Goal: Information Seeking & Learning: Learn about a topic

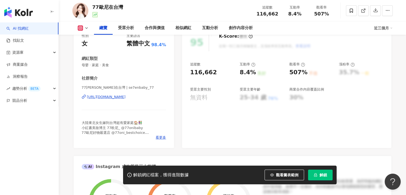
scroll to position [107, 0]
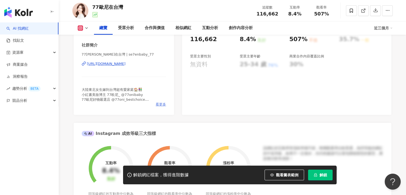
click at [160, 103] on span "看更多" at bounding box center [161, 104] width 10 height 5
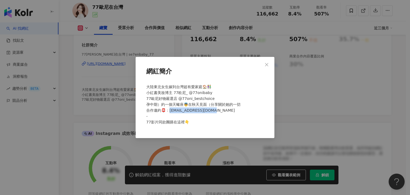
drag, startPoint x: 215, startPoint y: 111, endPoint x: 170, endPoint y: 111, distance: 44.9
click at [170, 111] on div "大陸東北女生嫁到台灣超有愛家庭🏠👫 小紅書美妝博主 77欧尼_ @77onibaby 77歐尼好物嚴選店 @77oni_bestchoice 孕中期）約一個天…" at bounding box center [205, 107] width 122 height 50
copy span "[EMAIL_ADDRESS][DOMAIN_NAME] - 7"
click at [284, 94] on div "網紅簡介 大陸東北女生嫁到台灣超有愛家庭🏠👫 小紅書美妝博主 77欧尼_ @77onibaby 77歐尼好物嚴選店 @77oni_bestchoice 孕中期…" at bounding box center [205, 97] width 410 height 195
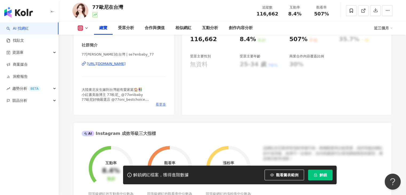
click at [163, 105] on span "看更多" at bounding box center [161, 104] width 10 height 5
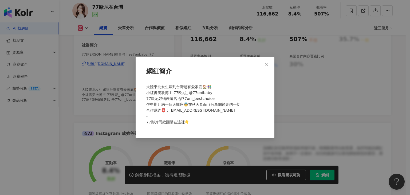
click at [109, 82] on div "網紅簡介 大陸東北女生嫁到台灣超有愛家庭🏠👫 小紅書美妝博主 77欧尼_ @77onibaby 77歐尼好物嚴選店 @77oni_bestchoice 孕中期…" at bounding box center [205, 97] width 410 height 195
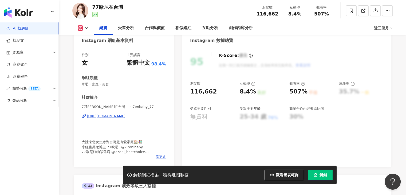
scroll to position [53, 0]
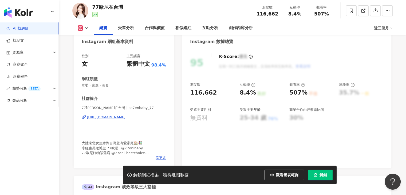
scroll to position [53, 0]
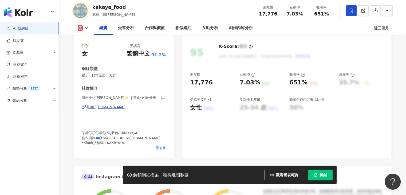
scroll to position [80, 0]
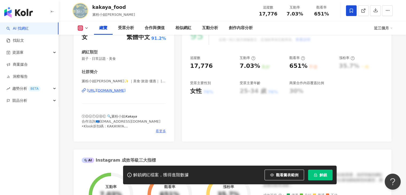
click at [161, 129] on span "看更多" at bounding box center [161, 131] width 10 height 5
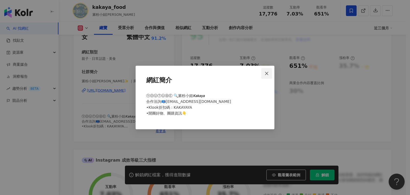
click at [266, 73] on icon "close" at bounding box center [267, 73] width 4 height 4
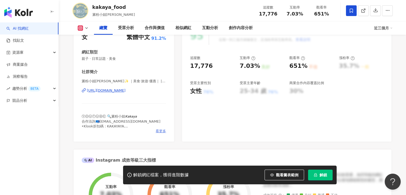
click at [160, 131] on span "看更多" at bounding box center [161, 131] width 10 height 5
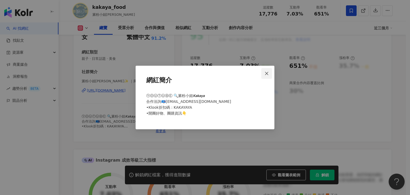
click at [265, 76] on button "Close" at bounding box center [266, 73] width 11 height 11
